Goal: Information Seeking & Learning: Learn about a topic

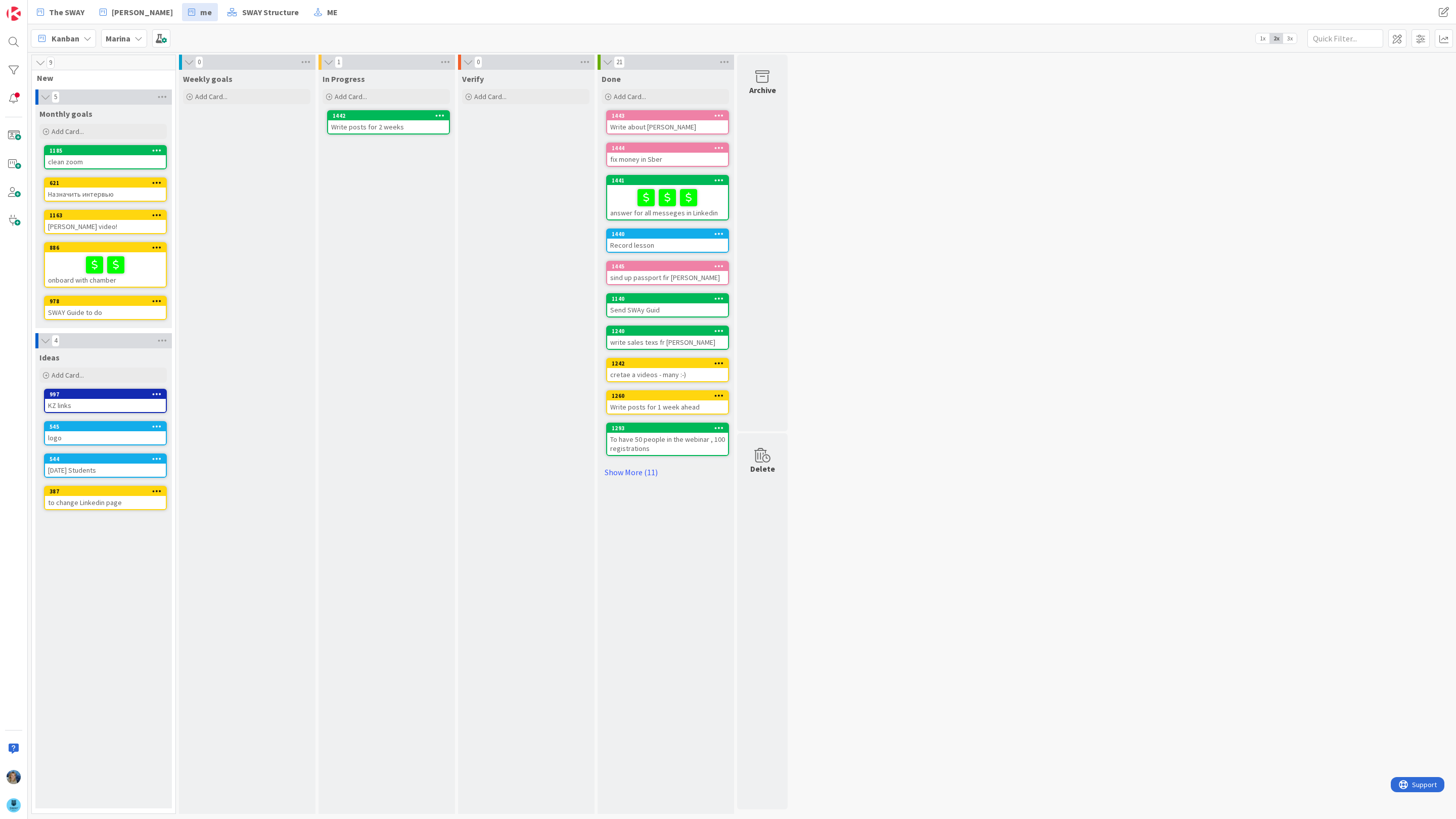
click at [130, 34] on b "Marina" at bounding box center [118, 38] width 25 height 10
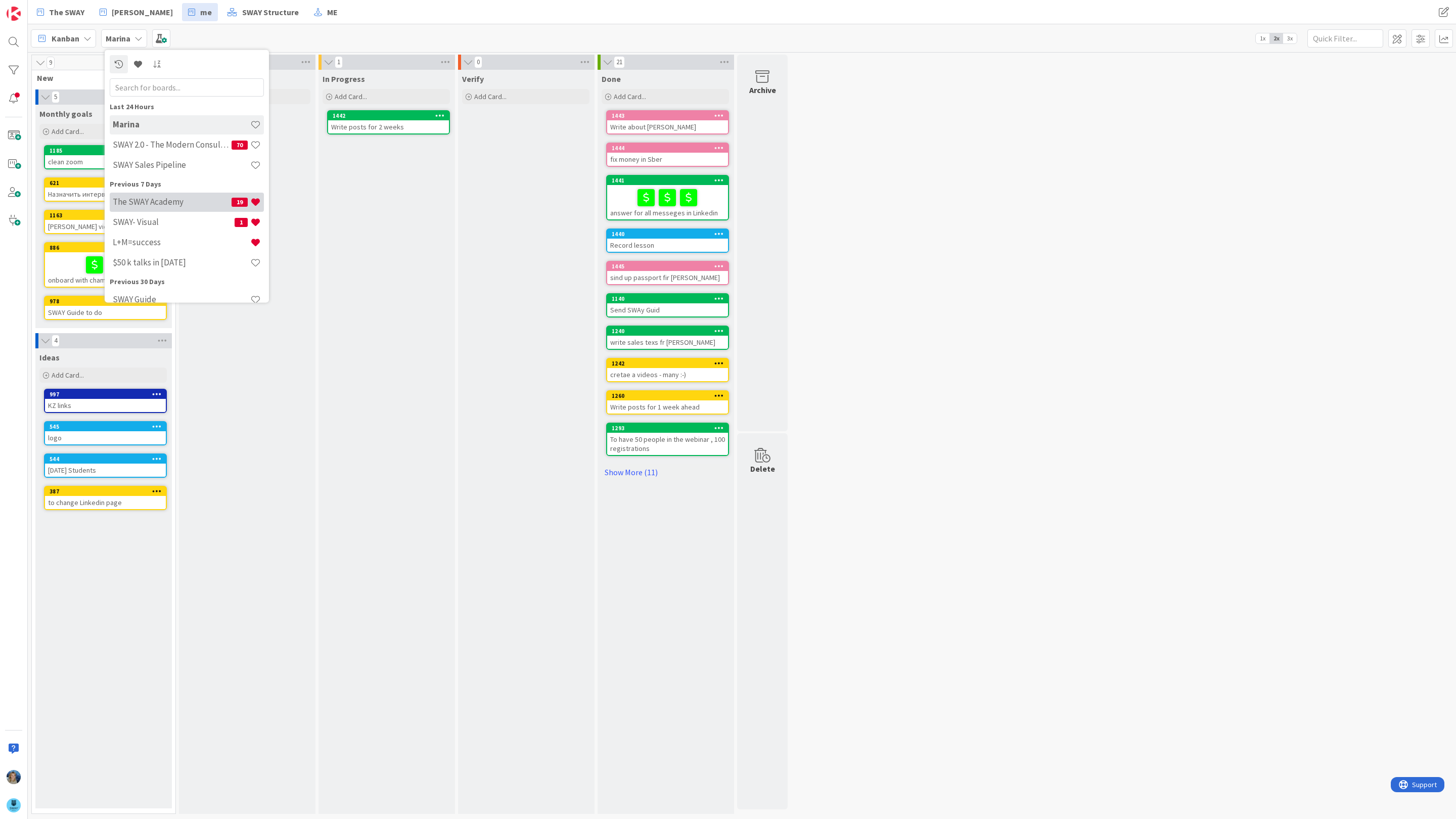
click at [146, 202] on h4 "The SWAY Academy" at bounding box center [172, 201] width 119 height 10
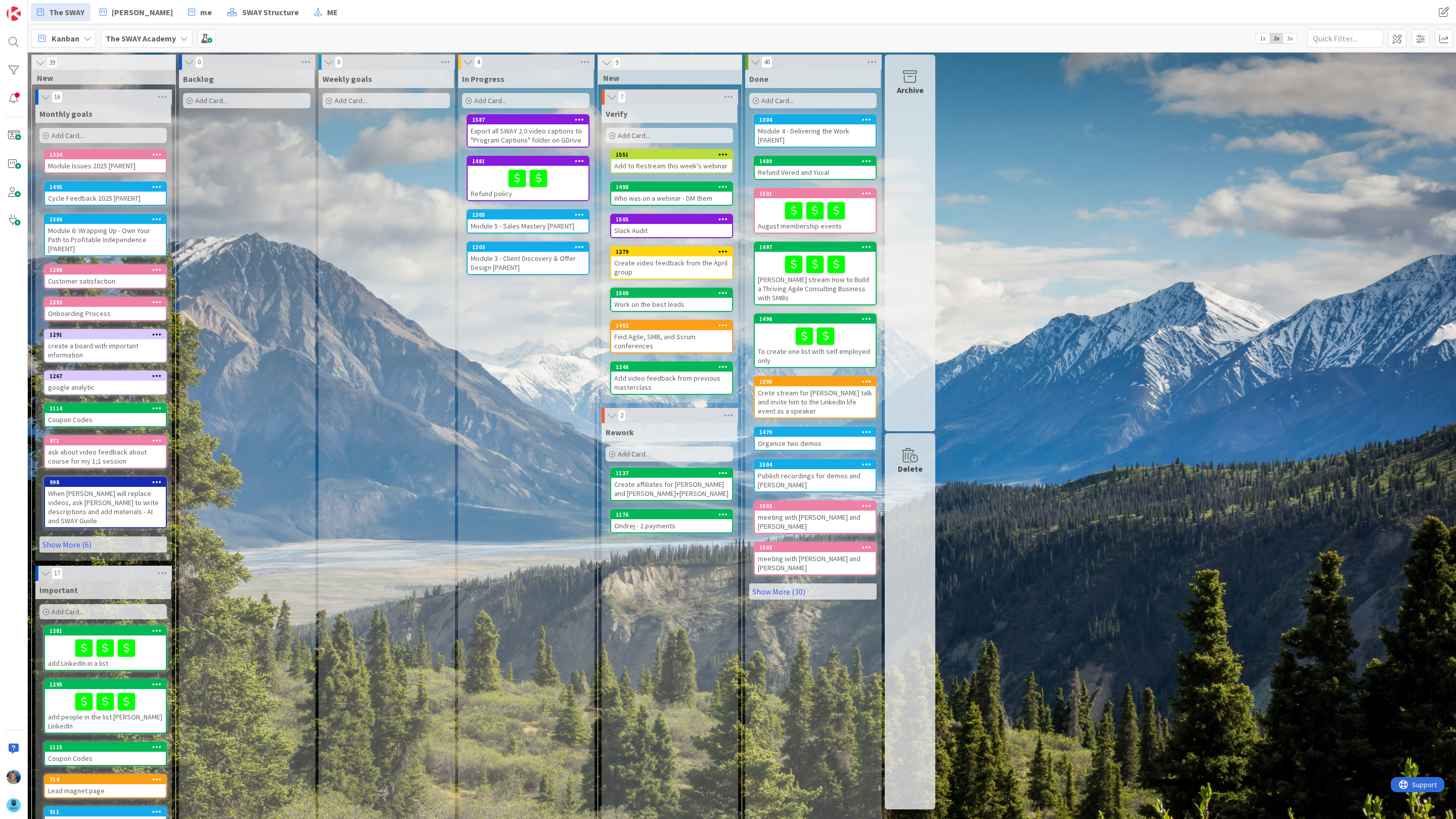
click at [182, 40] on icon at bounding box center [184, 38] width 8 height 8
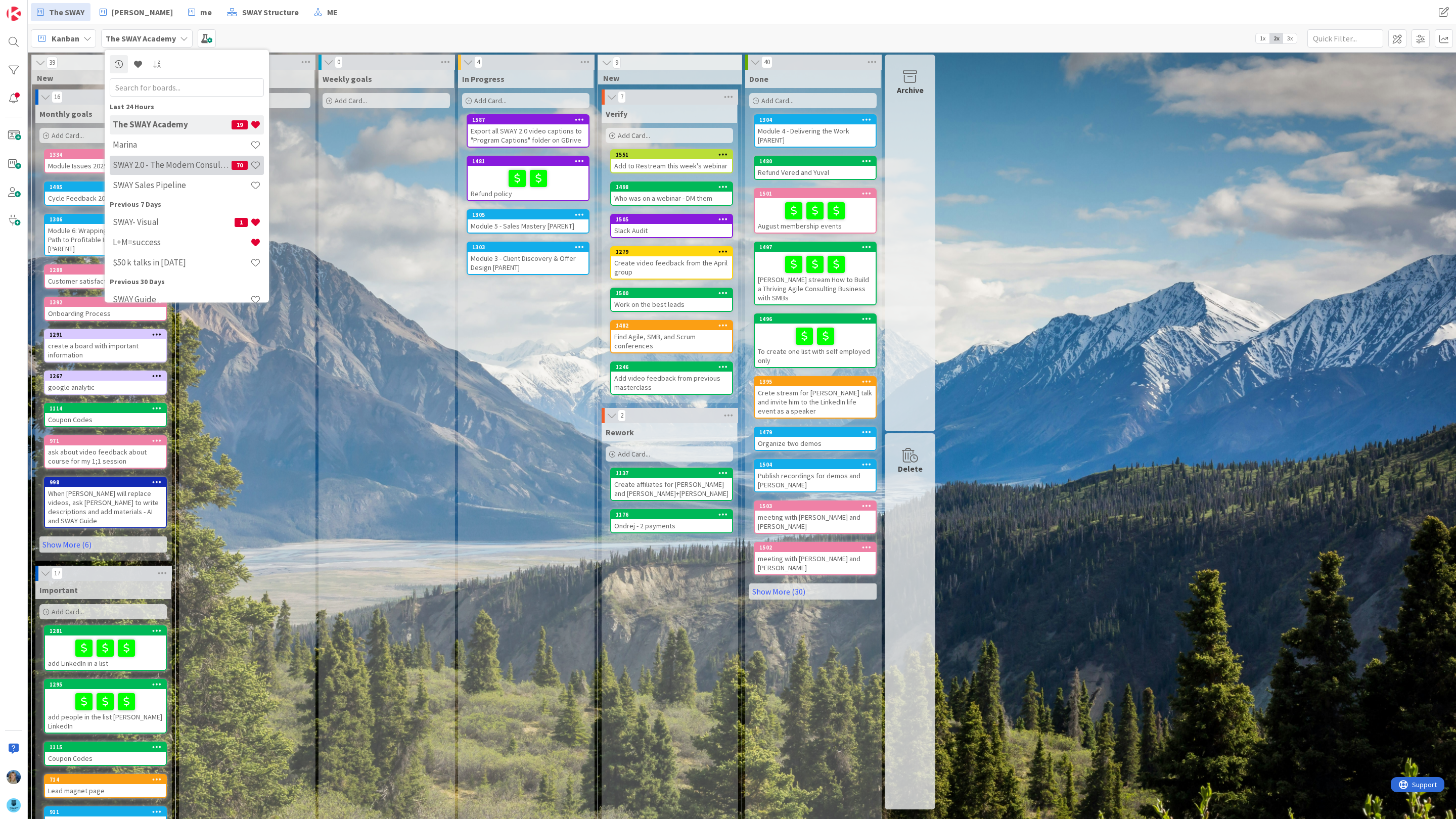
click at [193, 155] on div "SWAY 2.0 - The Modern Consulting Blueprint 70" at bounding box center [186, 165] width 154 height 19
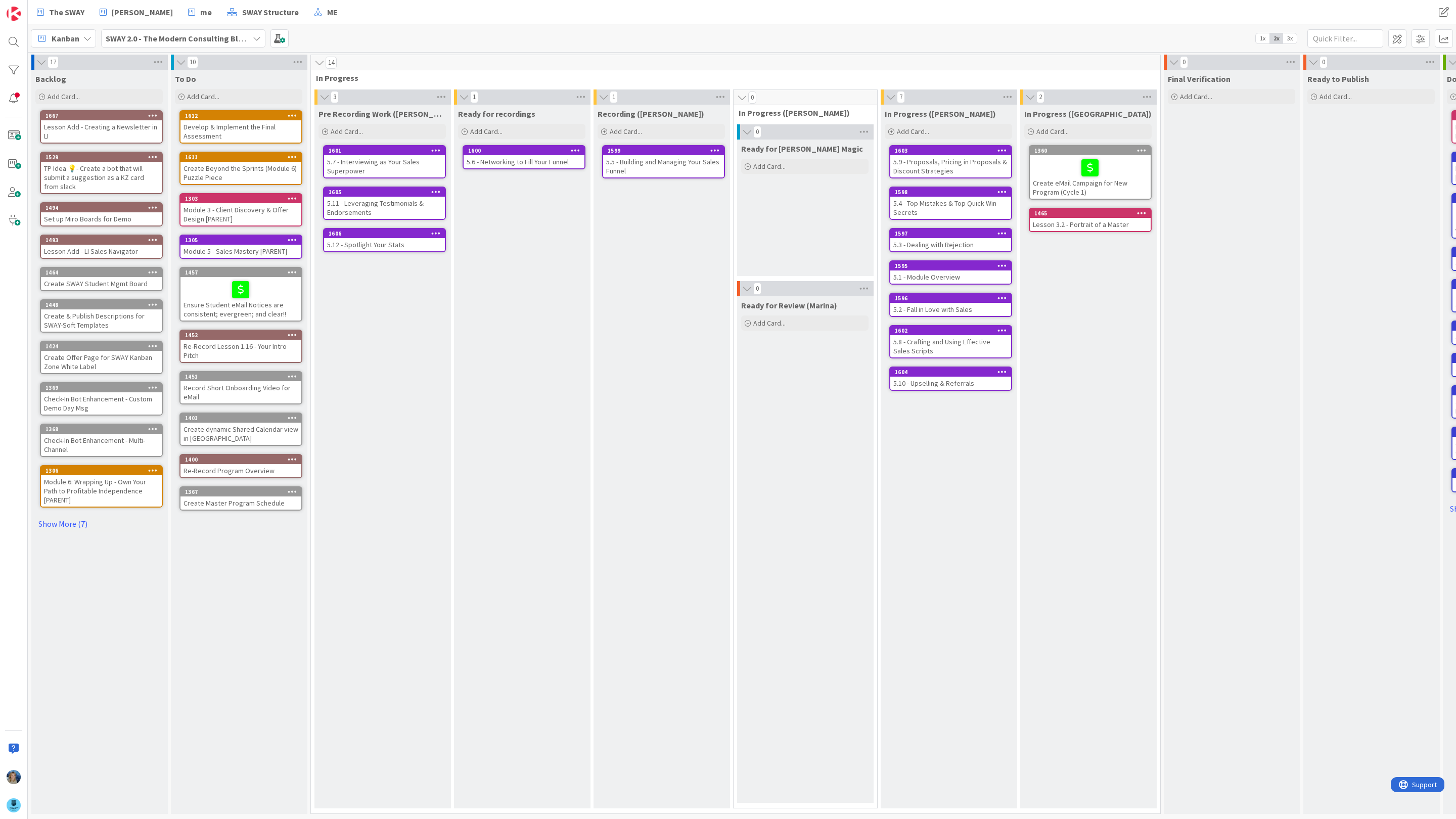
click at [650, 165] on div "5.5 - Building and Managing Your Sales Funnel" at bounding box center [664, 166] width 121 height 23
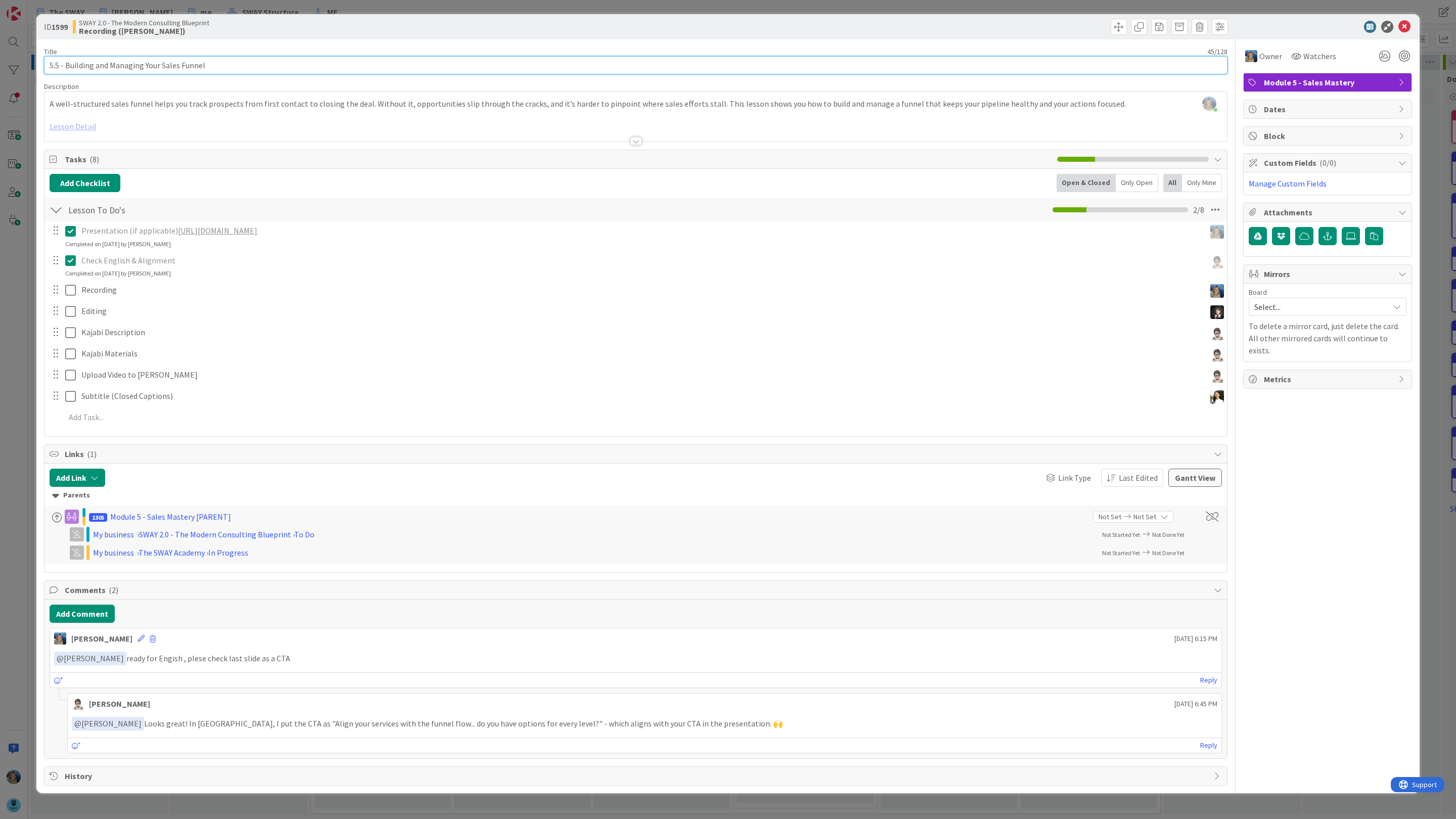
drag, startPoint x: 218, startPoint y: 64, endPoint x: 19, endPoint y: 71, distance: 199.1
click at [19, 71] on div "ID 1599 SWAY 2.0 - The Modern Consulting Blueprint Recording (Marina) Title 45 …" at bounding box center [728, 409] width 1456 height 819
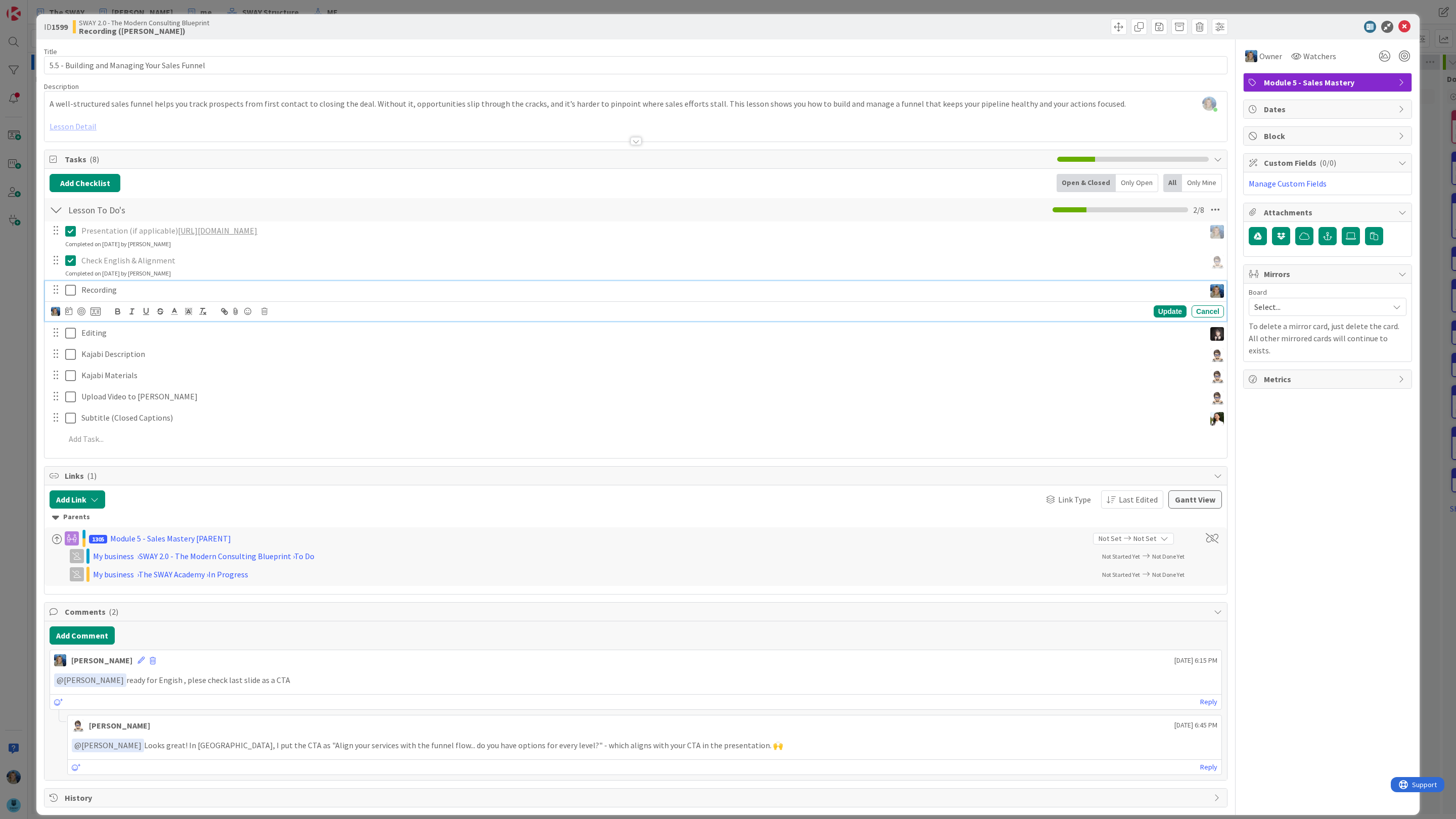
click at [179, 296] on p "Recording" at bounding box center [641, 290] width 1120 height 12
click at [92, 641] on button "Add Comment" at bounding box center [81, 636] width 65 height 18
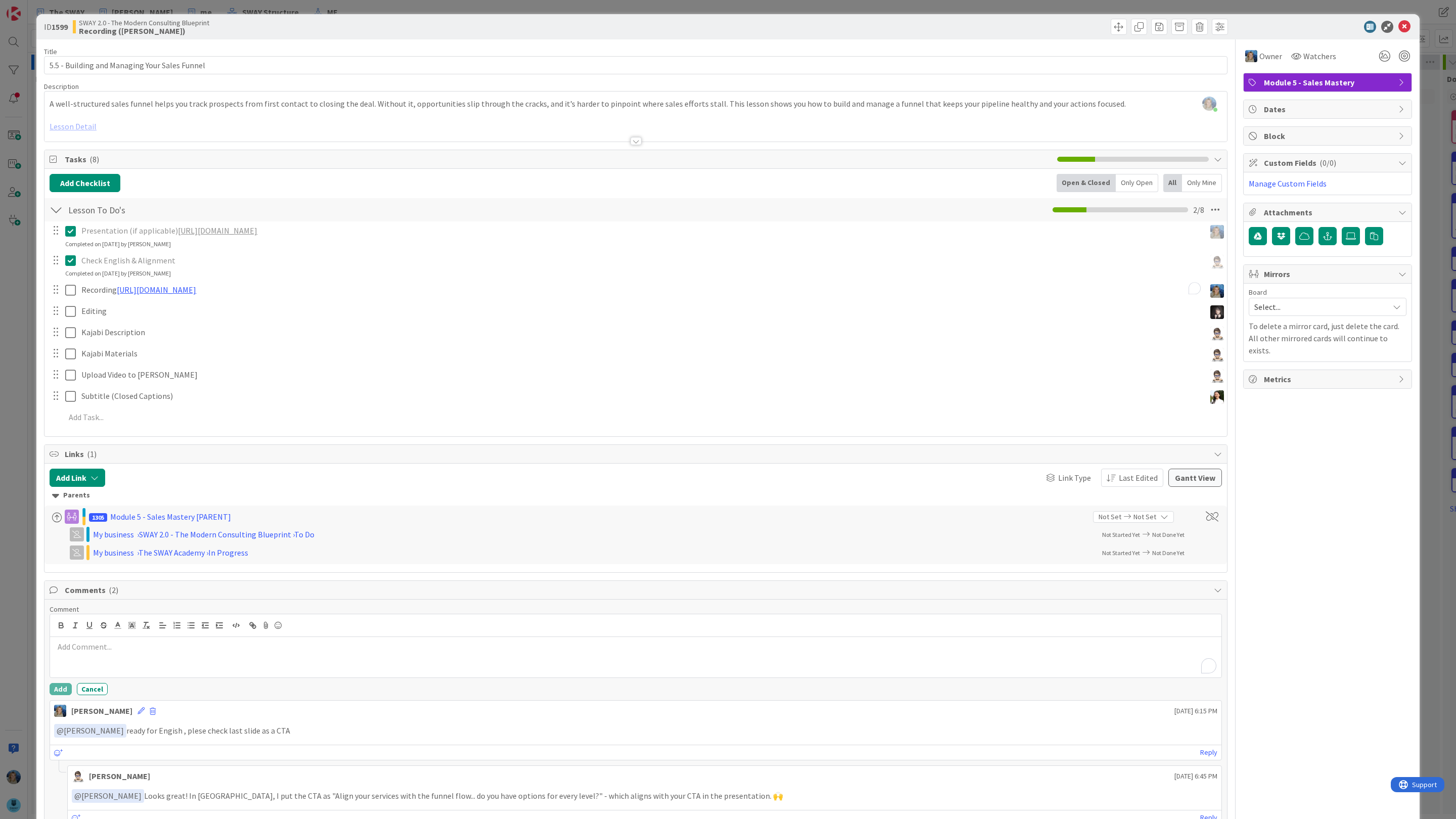
click at [90, 663] on div "To enrich screen reader interactions, please activate Accessibility in Grammarl…" at bounding box center [636, 657] width 1171 height 40
click at [116, 767] on li "[PERSON_NAME]" at bounding box center [135, 763] width 161 height 19
click at [61, 692] on button "Add" at bounding box center [60, 689] width 23 height 12
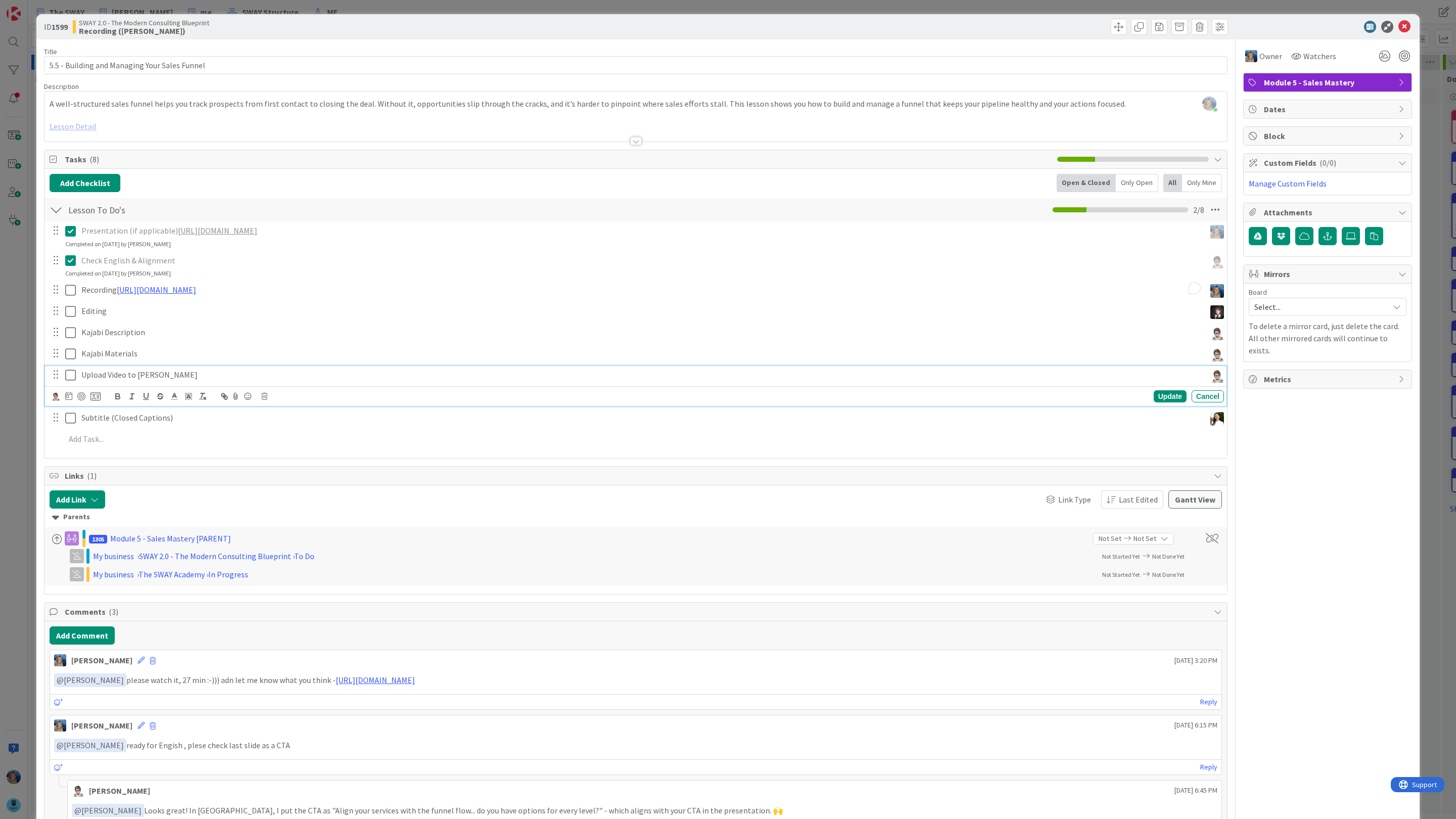
click at [213, 381] on p "Upload Video to [PERSON_NAME]" at bounding box center [641, 375] width 1120 height 12
click at [1406, 27] on icon at bounding box center [1404, 27] width 12 height 12
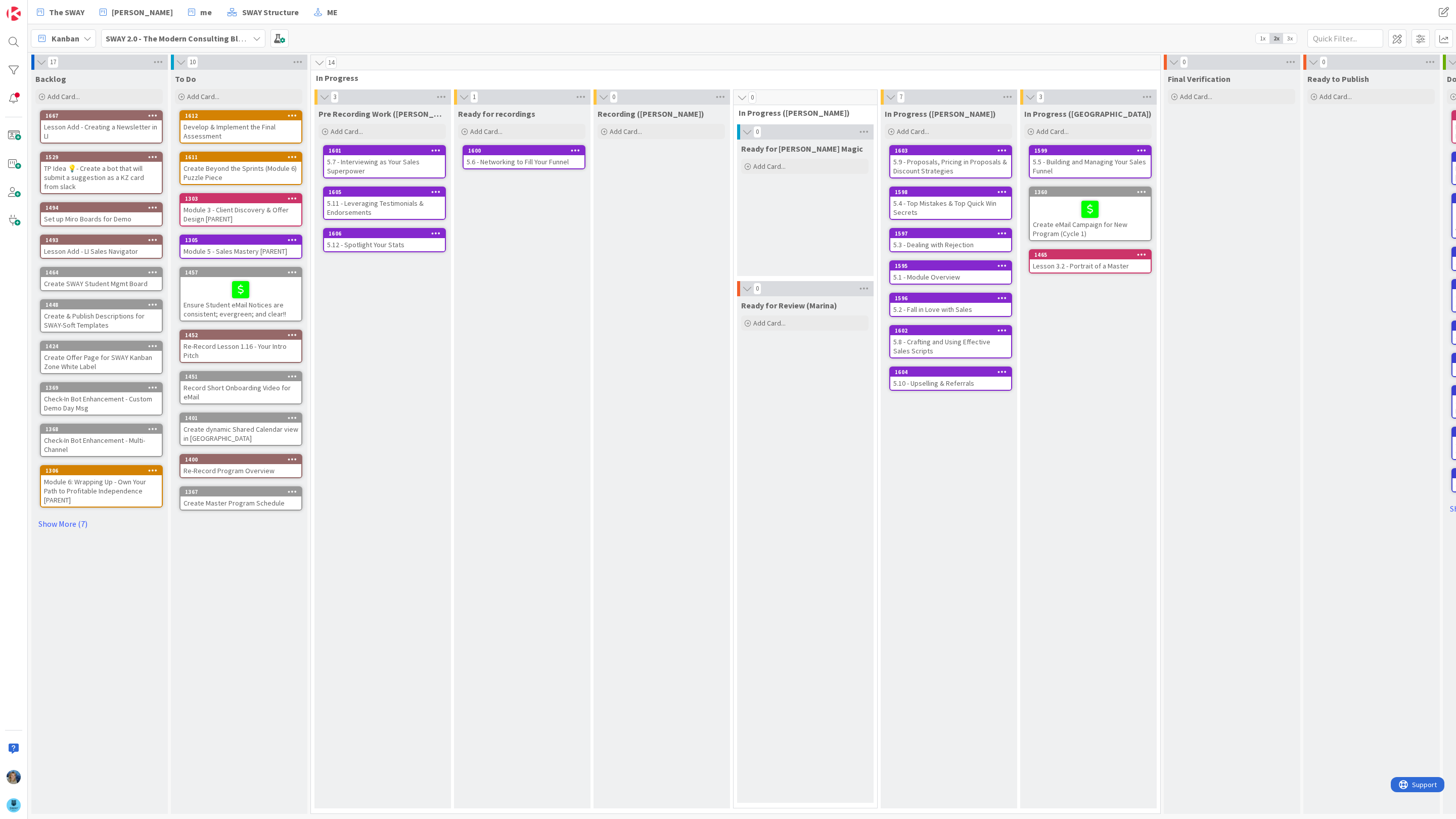
click at [519, 163] on div "5.6 - Networking to Fill Your Funnel" at bounding box center [524, 162] width 121 height 13
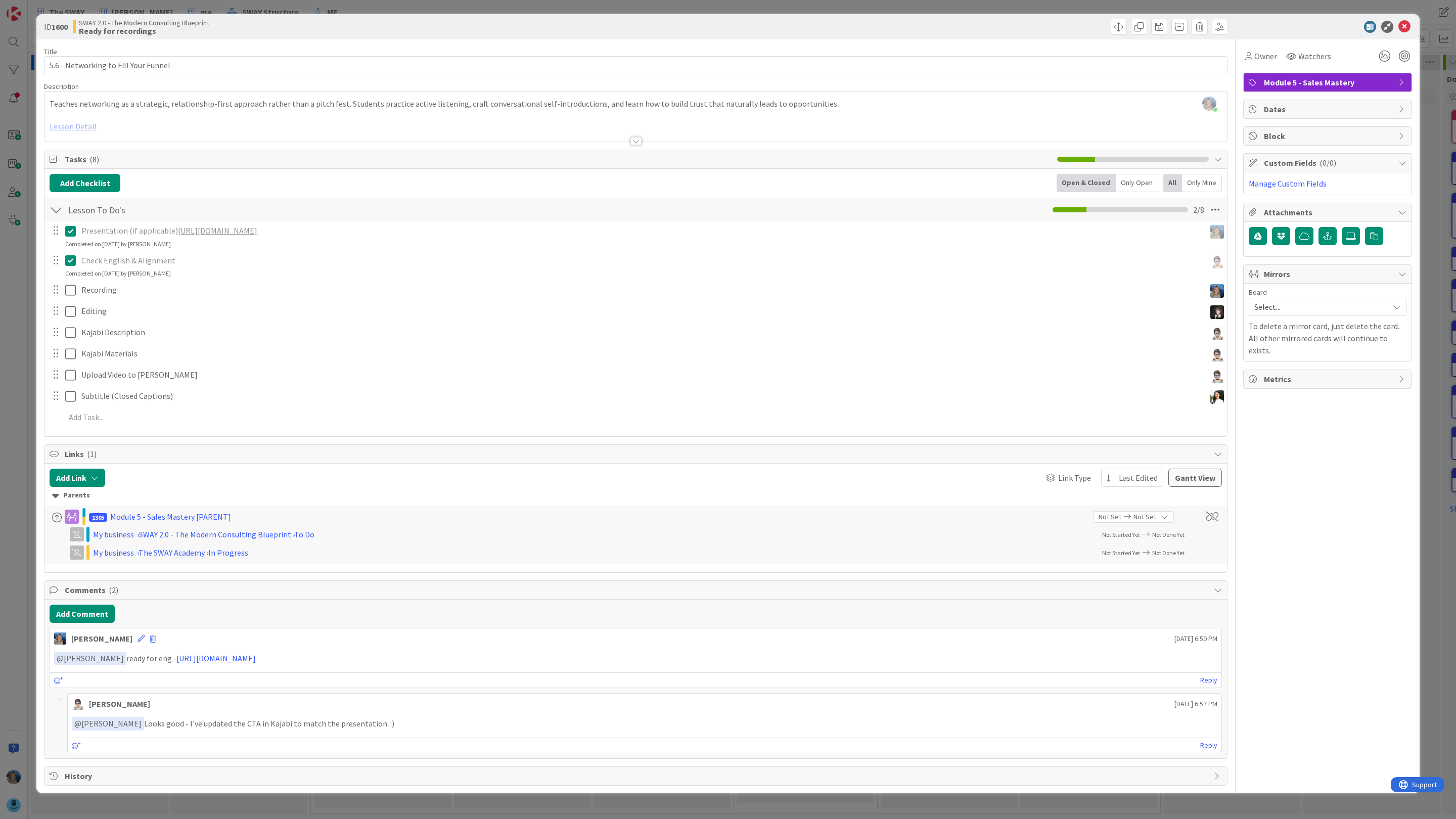
click at [257, 232] on link "[URL][DOMAIN_NAME]" at bounding box center [218, 231] width 79 height 10
click at [1406, 26] on icon at bounding box center [1404, 27] width 12 height 12
